Goal: Check status: Check status

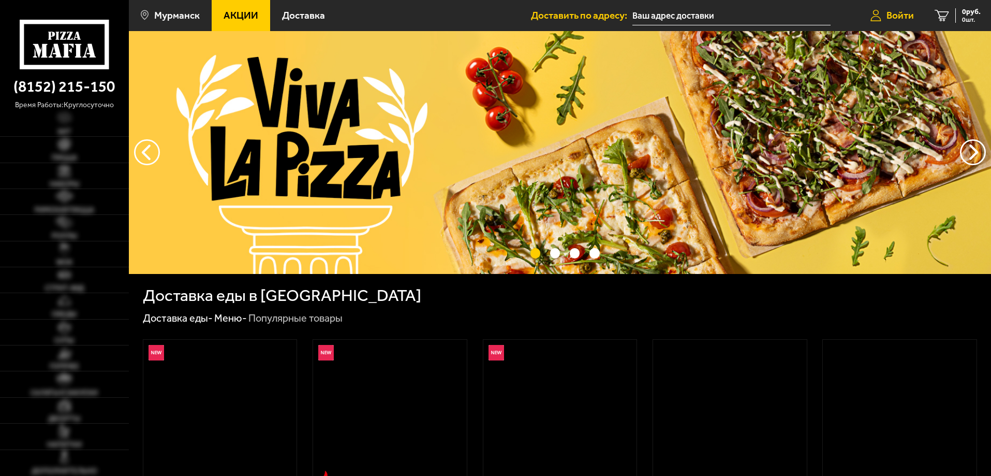
click at [896, 17] on span "Войти" at bounding box center [900, 15] width 27 height 10
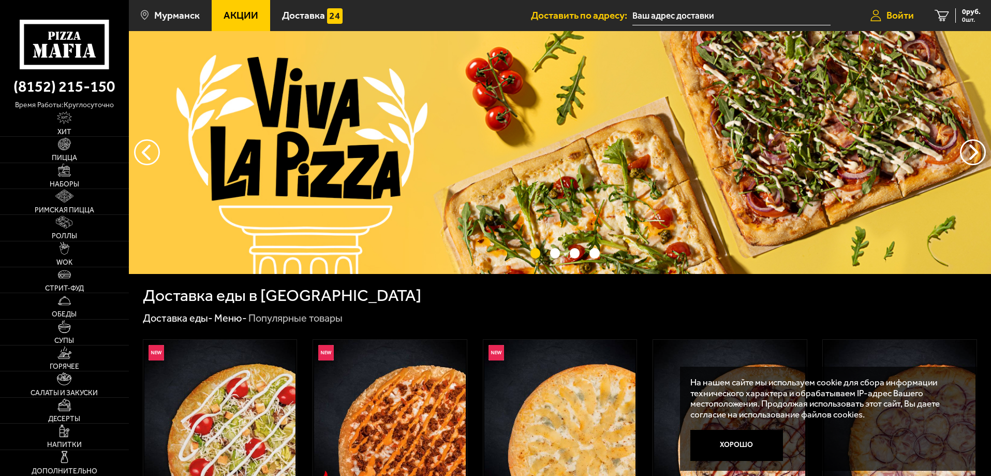
click at [902, 16] on span "Войти" at bounding box center [900, 15] width 27 height 10
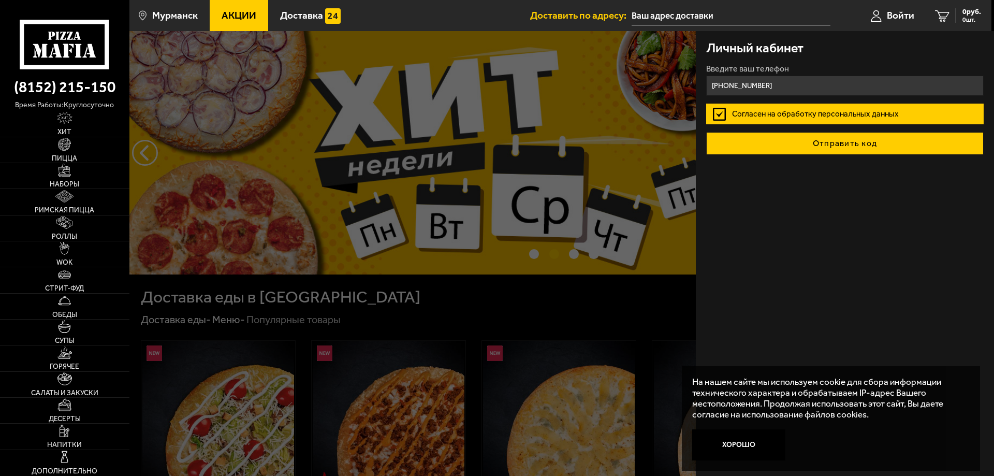
type input "[PHONE_NUMBER]"
click at [825, 142] on button "Отправить код" at bounding box center [844, 143] width 277 height 23
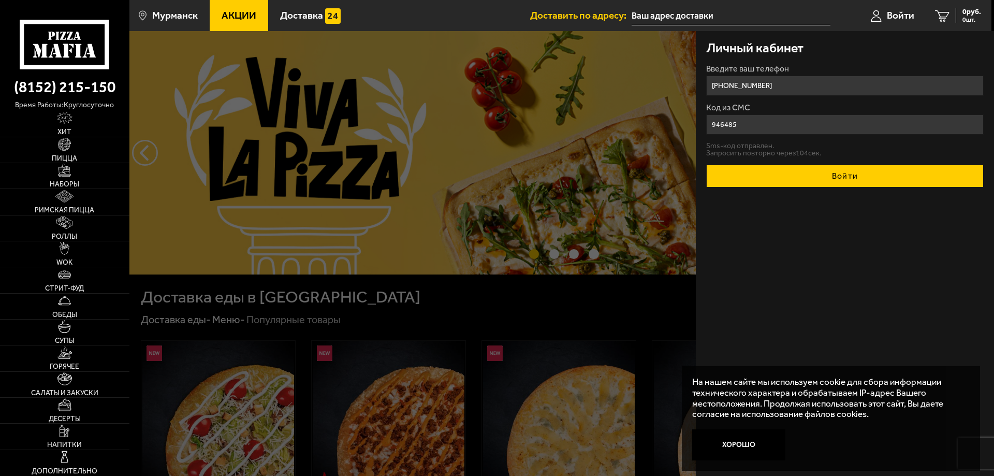
type input "946485"
click at [830, 167] on button "Войти" at bounding box center [844, 176] width 277 height 23
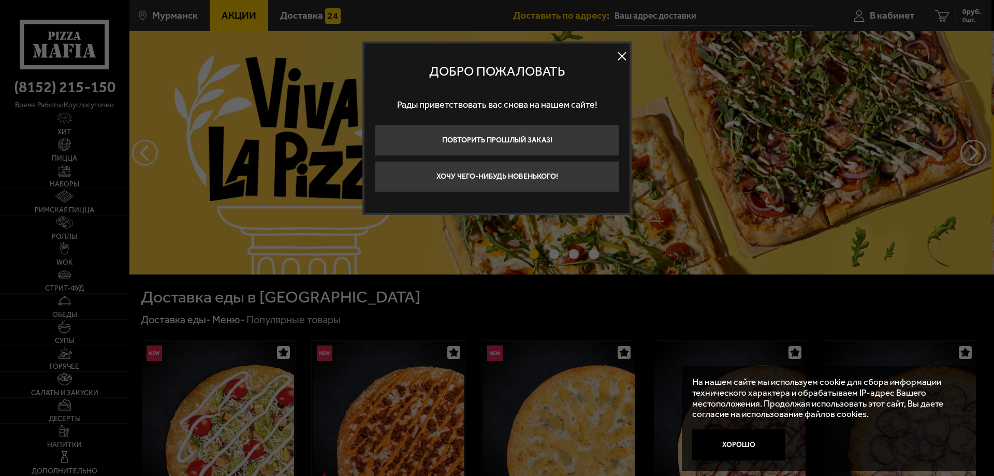
click at [622, 53] on button at bounding box center [622, 57] width 16 height 16
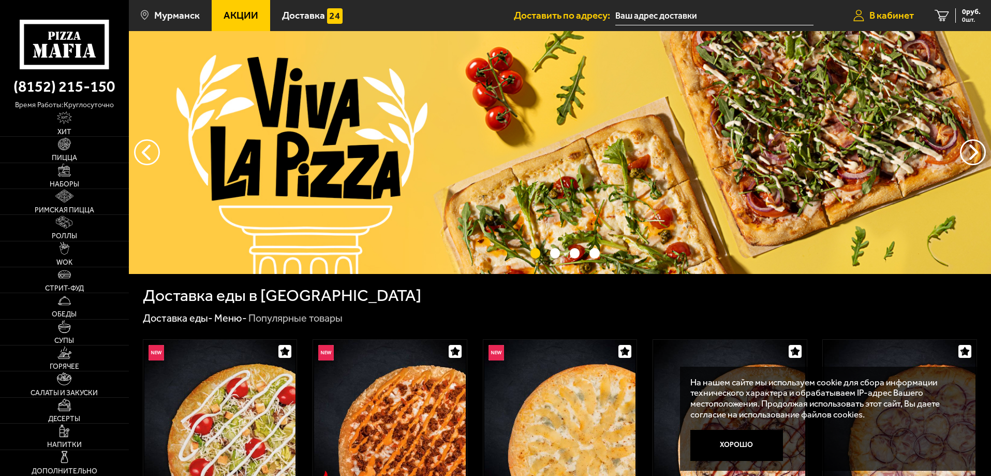
click at [891, 17] on span "В кабинет" at bounding box center [892, 15] width 45 height 10
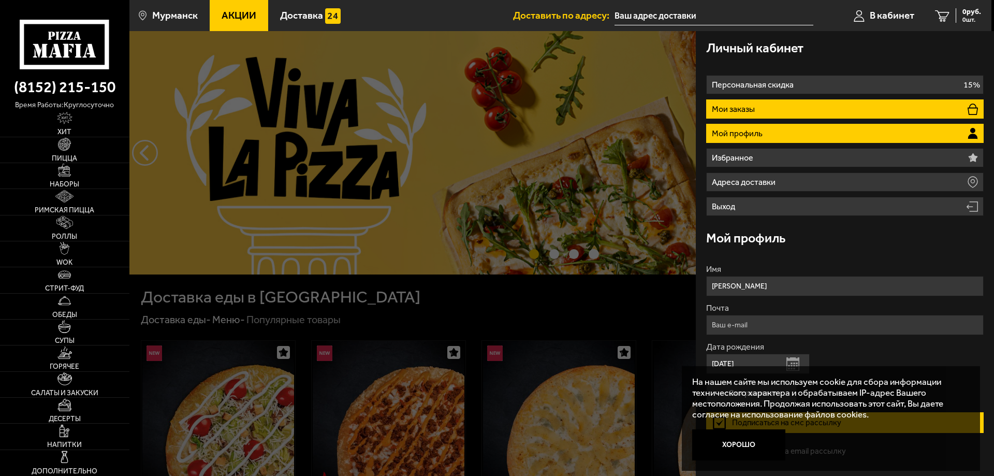
click at [751, 105] on p "Мои заказы" at bounding box center [735, 109] width 46 height 8
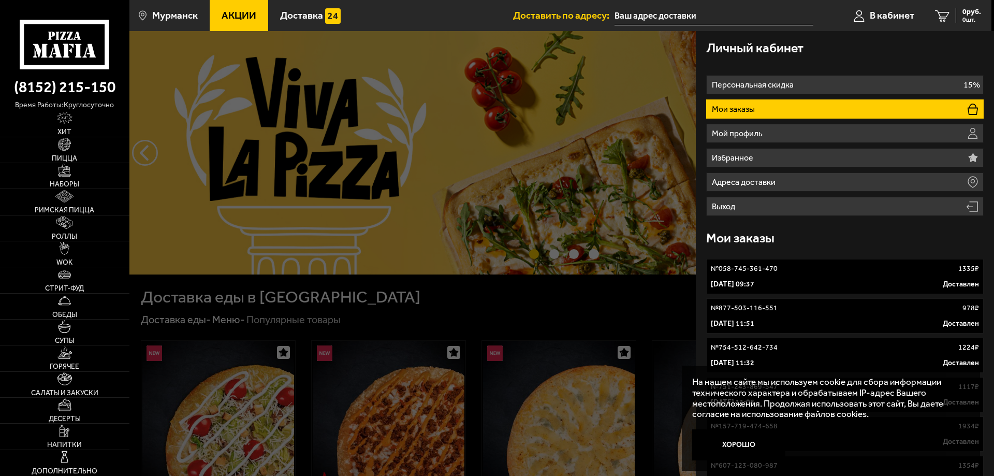
click at [809, 271] on div "№ 058-745-361-470 1335 ₽" at bounding box center [845, 268] width 268 height 10
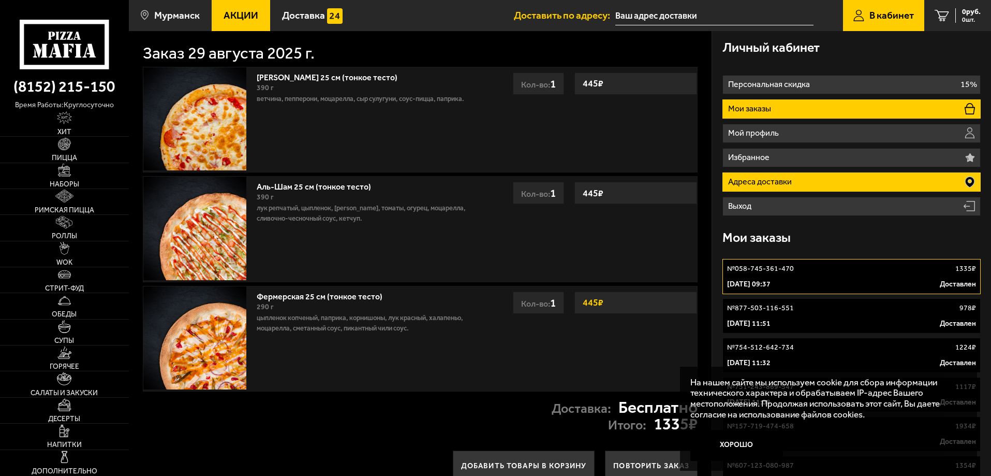
click at [761, 180] on p "Адреса доставки" at bounding box center [761, 182] width 66 height 8
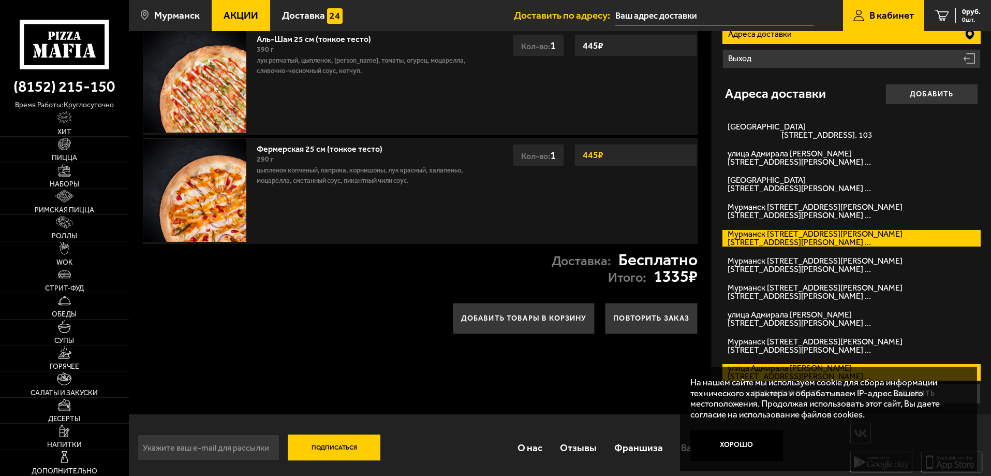
scroll to position [153, 0]
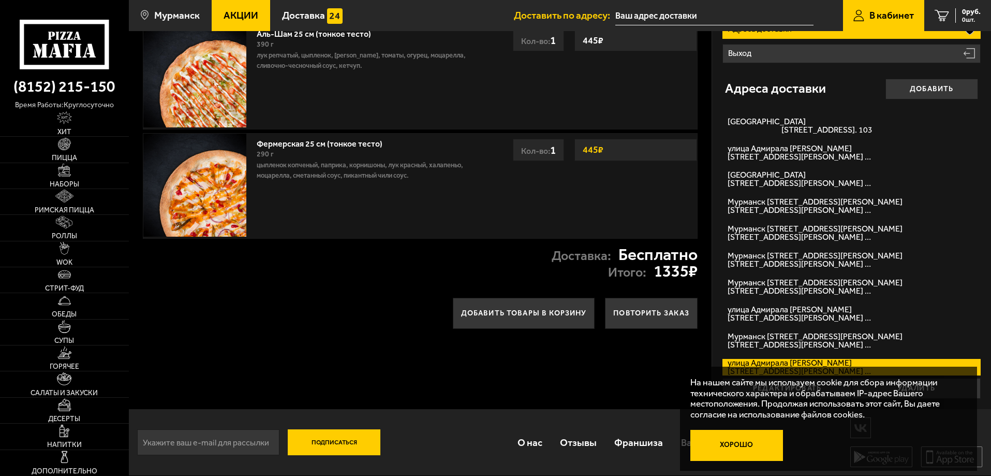
click at [725, 450] on button "Хорошо" at bounding box center [737, 445] width 93 height 31
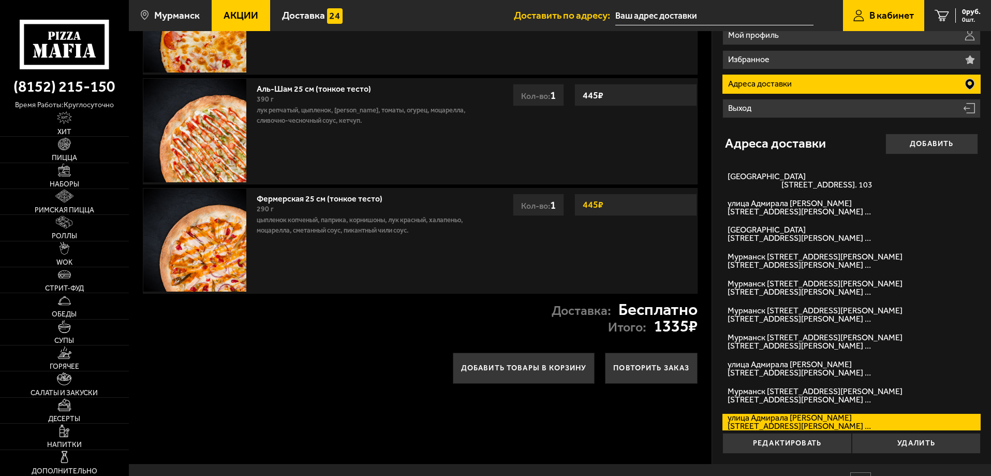
scroll to position [0, 0]
